Goal: Information Seeking & Learning: Understand process/instructions

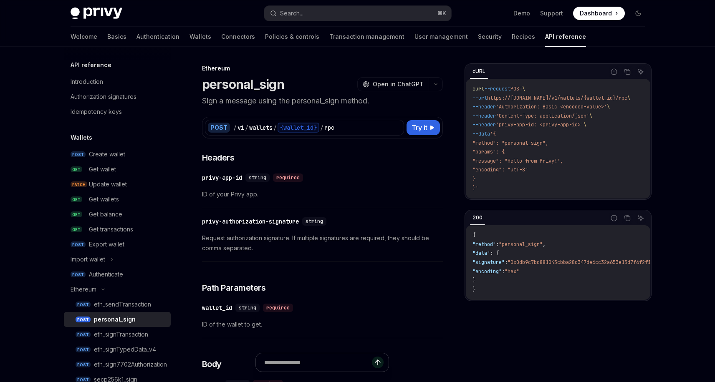
scroll to position [0, 13]
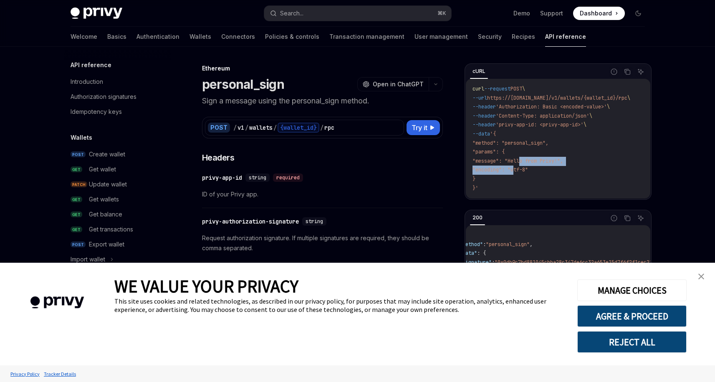
type textarea "*"
drag, startPoint x: 513, startPoint y: 166, endPoint x: 575, endPoint y: 164, distance: 61.8
click at [575, 164] on code "curl --request POST \ --url https://[DOMAIN_NAME]/v1/wallets/{wallet_id}/rpc \ …" at bounding box center [561, 139] width 178 height 108
click at [563, 164] on span ""message": "Hello from Privy!"," at bounding box center [517, 161] width 91 height 7
click at [573, 167] on code "curl --request POST \ --url https://[DOMAIN_NAME]/v1/wallets/{wallet_id}/rpc \ …" at bounding box center [561, 139] width 178 height 108
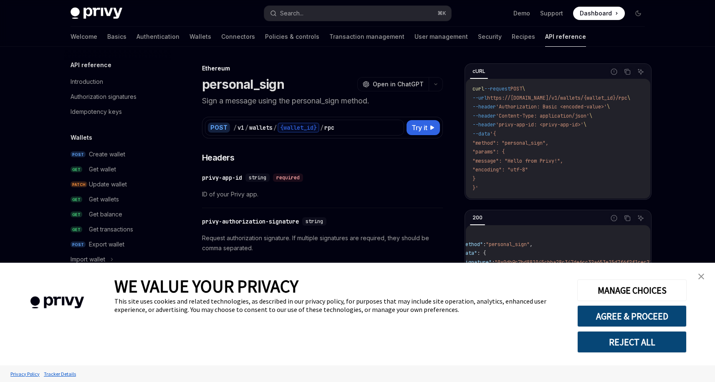
click at [705, 275] on link "close banner" at bounding box center [700, 276] width 17 height 17
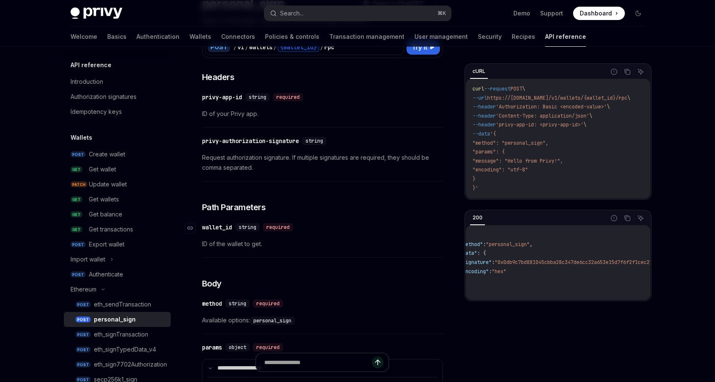
scroll to position [0, 0]
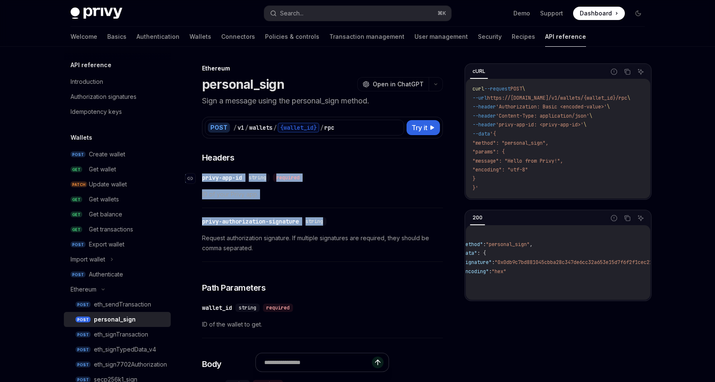
drag, startPoint x: 327, startPoint y: 224, endPoint x: 198, endPoint y: 172, distance: 138.7
click at [199, 174] on link "​" at bounding box center [193, 178] width 17 height 17
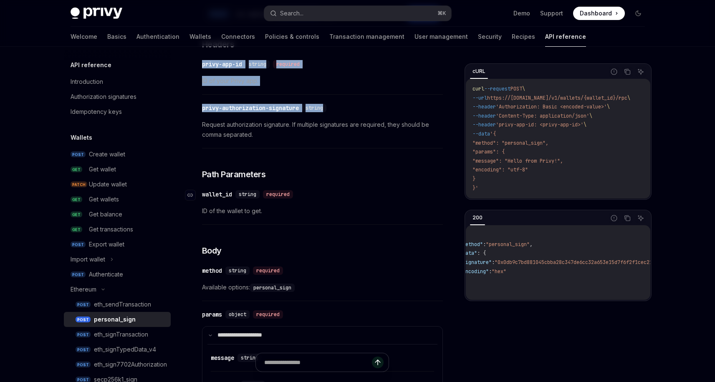
scroll to position [118, 0]
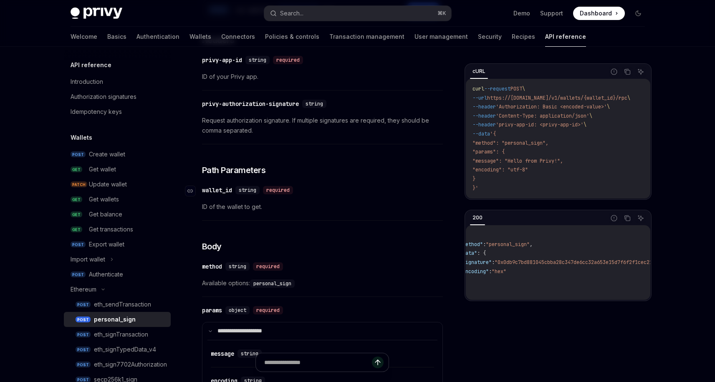
click at [247, 192] on span "string" at bounding box center [248, 190] width 18 height 7
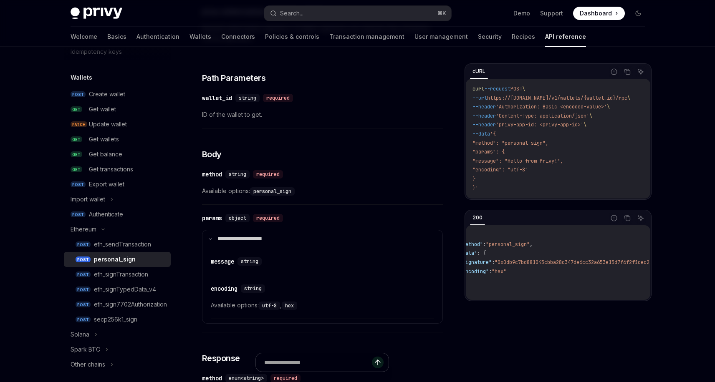
scroll to position [7, 0]
